Goal: Check status

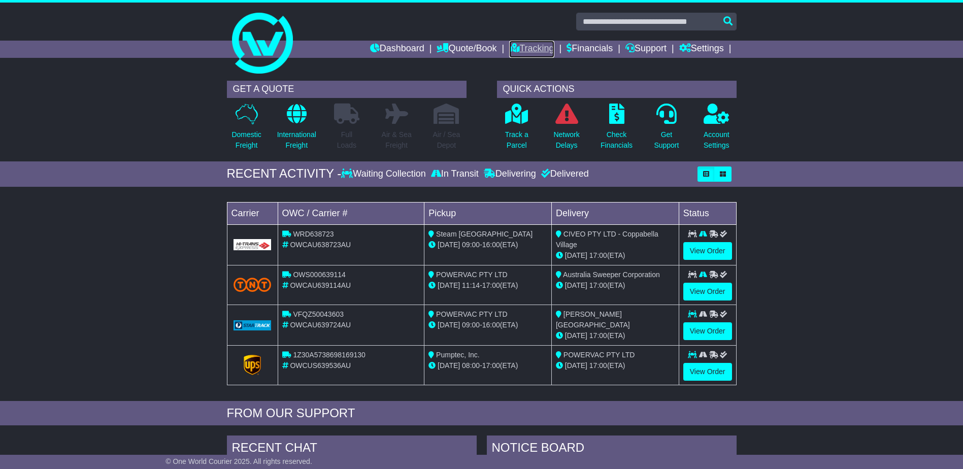
click at [537, 47] on link "Tracking" at bounding box center [531, 49] width 45 height 17
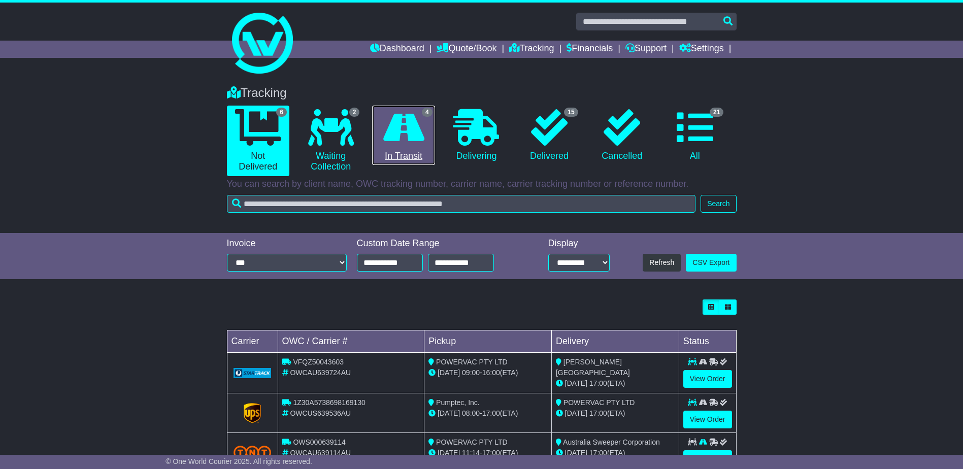
click at [404, 146] on link "4 In Transit" at bounding box center [403, 136] width 62 height 60
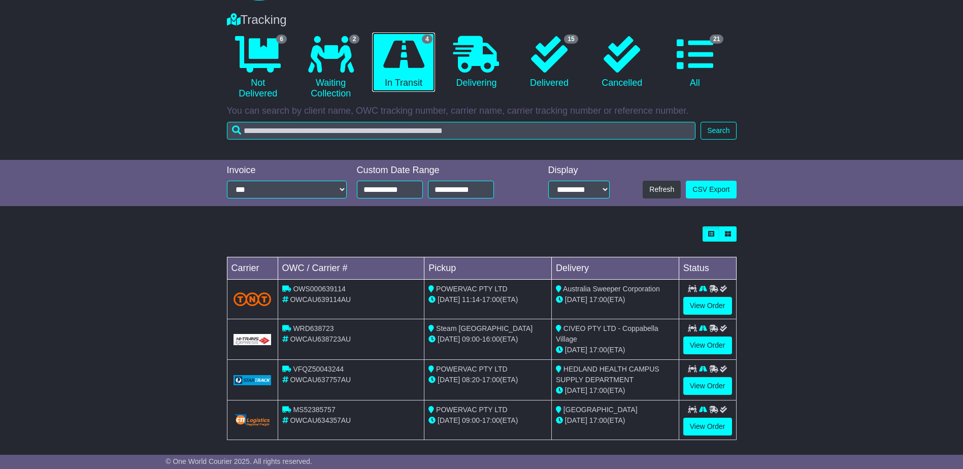
scroll to position [80, 0]
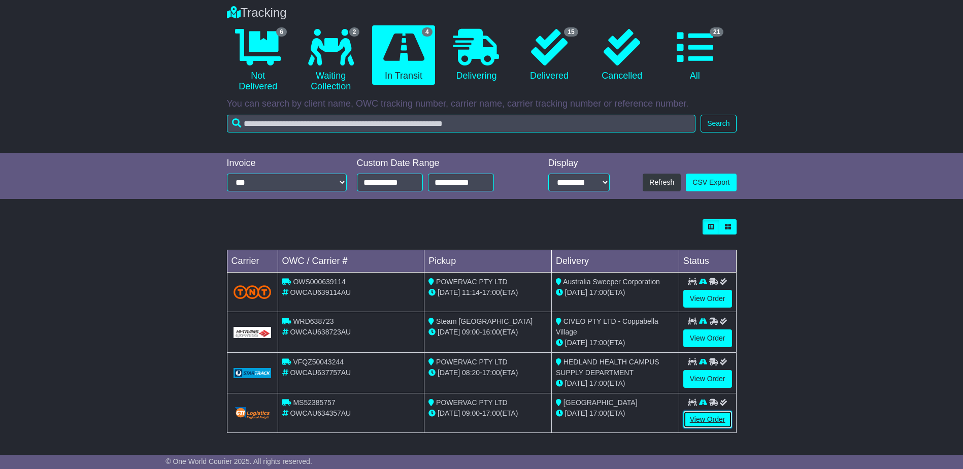
click at [707, 423] on link "View Order" at bounding box center [707, 420] width 49 height 18
